Goal: Task Accomplishment & Management: Manage account settings

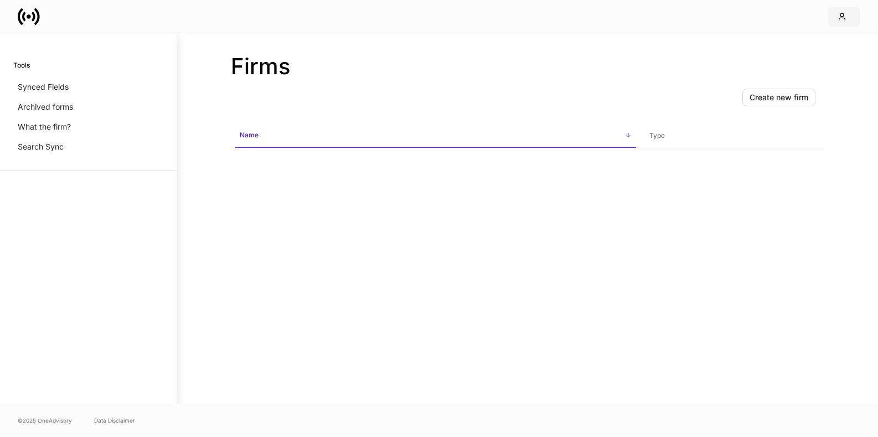
click at [840, 18] on icon "button" at bounding box center [842, 16] width 9 height 9
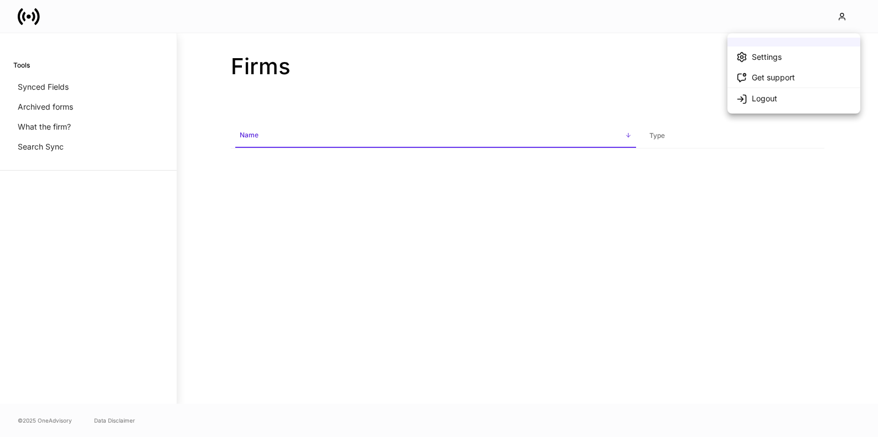
click at [787, 95] on li "Logout" at bounding box center [794, 98] width 133 height 21
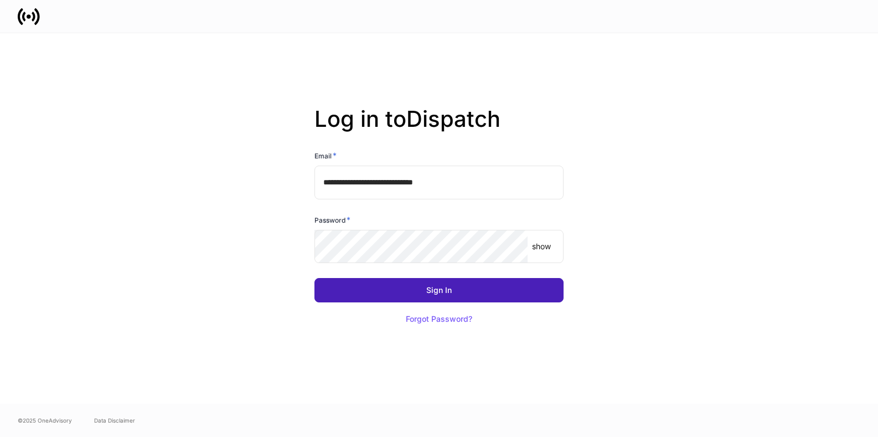
click at [504, 282] on button "Sign In" at bounding box center [439, 290] width 249 height 24
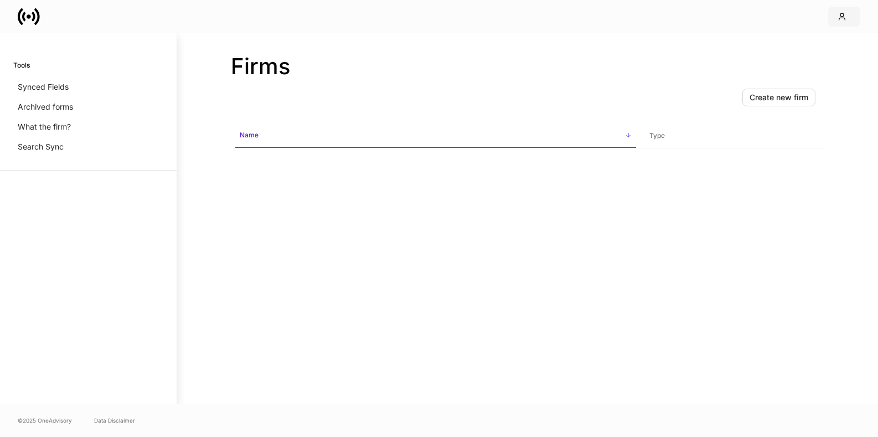
click at [847, 14] on div "button" at bounding box center [844, 16] width 13 height 9
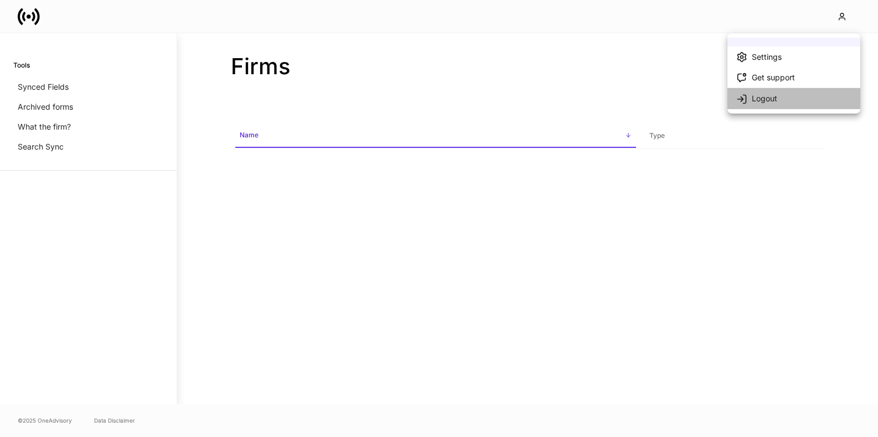
click at [770, 90] on li "Logout" at bounding box center [794, 98] width 133 height 21
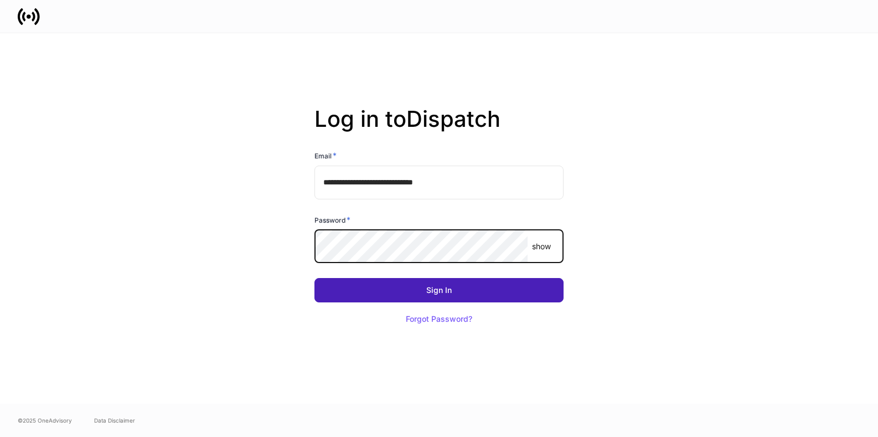
click at [487, 292] on button "Sign In" at bounding box center [439, 290] width 249 height 24
